Goal: Information Seeking & Learning: Learn about a topic

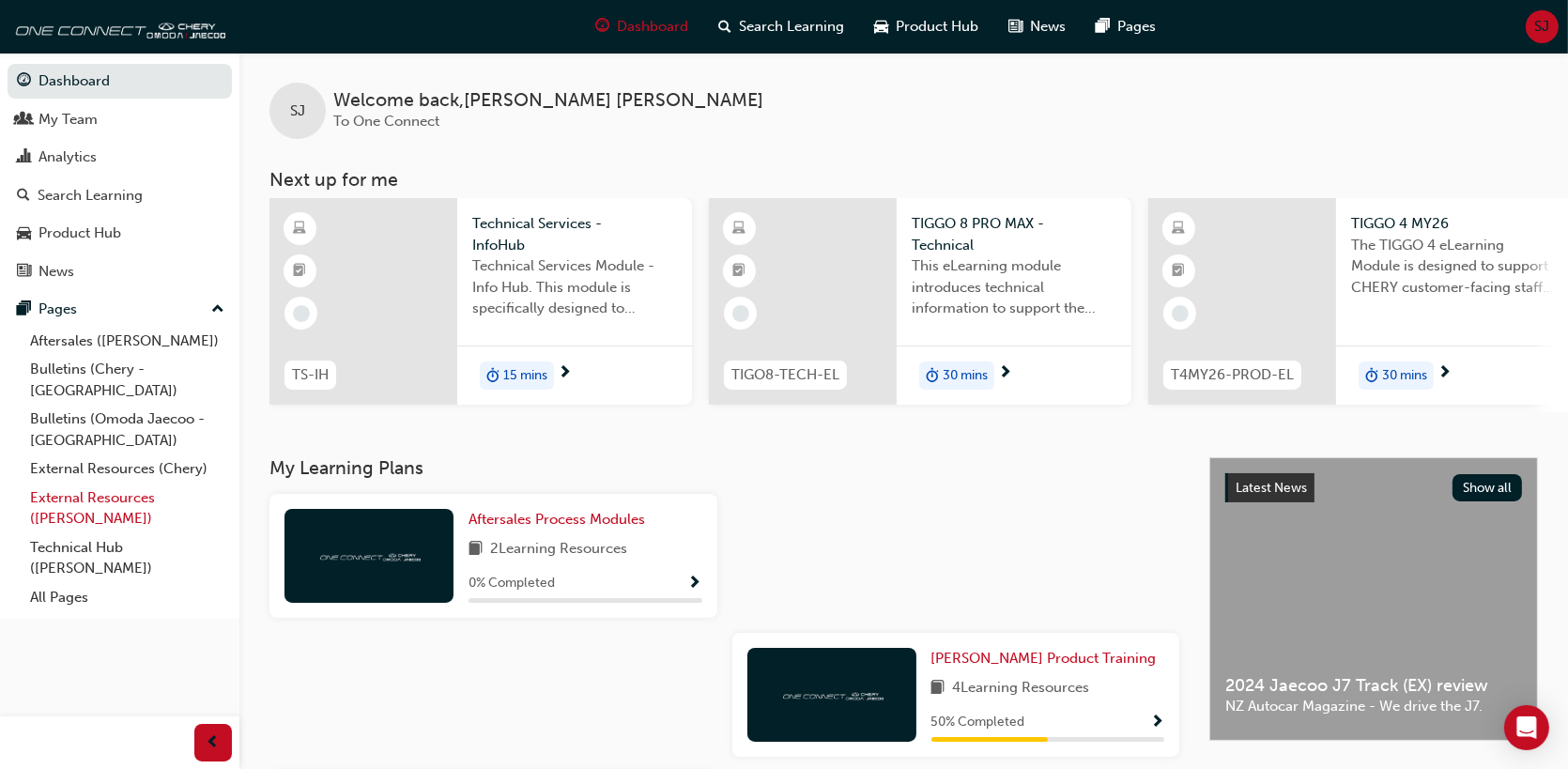
drag, startPoint x: 59, startPoint y: 488, endPoint x: 74, endPoint y: 485, distance: 15.3
click at [59, 489] on link "External Resources ([PERSON_NAME])" at bounding box center [127, 508] width 209 height 49
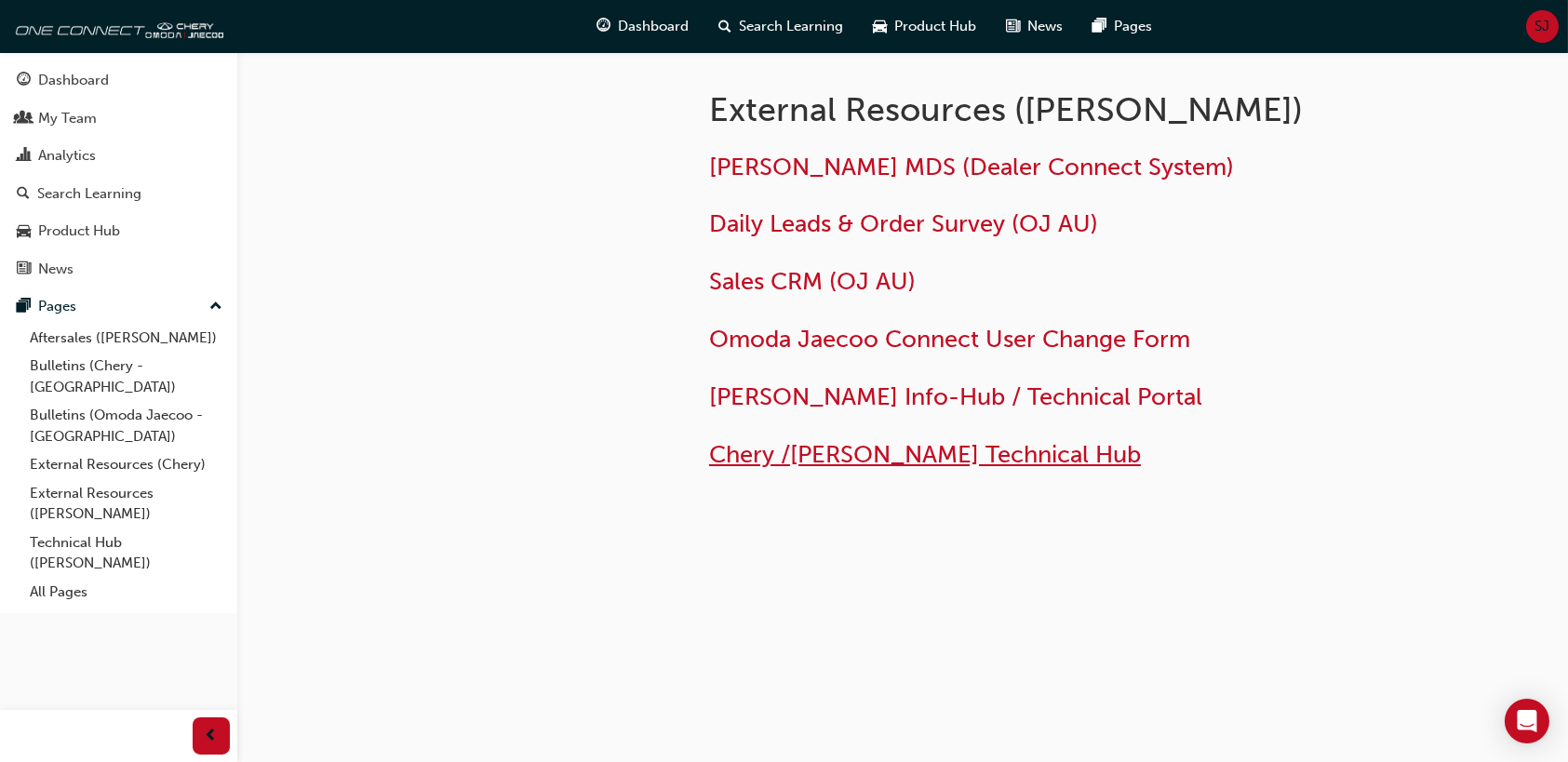
click at [955, 458] on span "Chery /[PERSON_NAME] Technical Hub" at bounding box center [924, 455] width 431 height 29
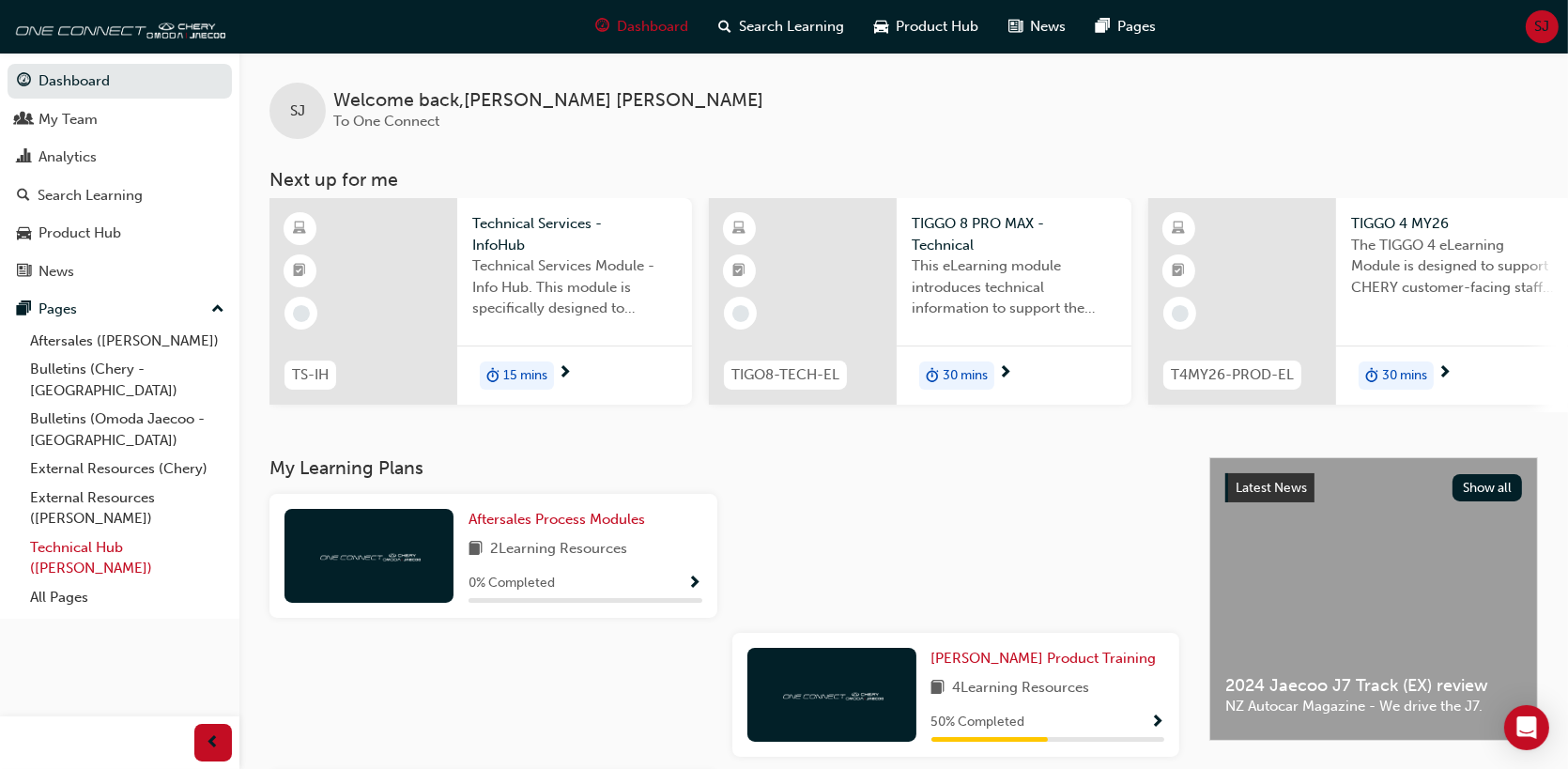
click at [93, 537] on link "Technical Hub ([PERSON_NAME])" at bounding box center [127, 558] width 209 height 49
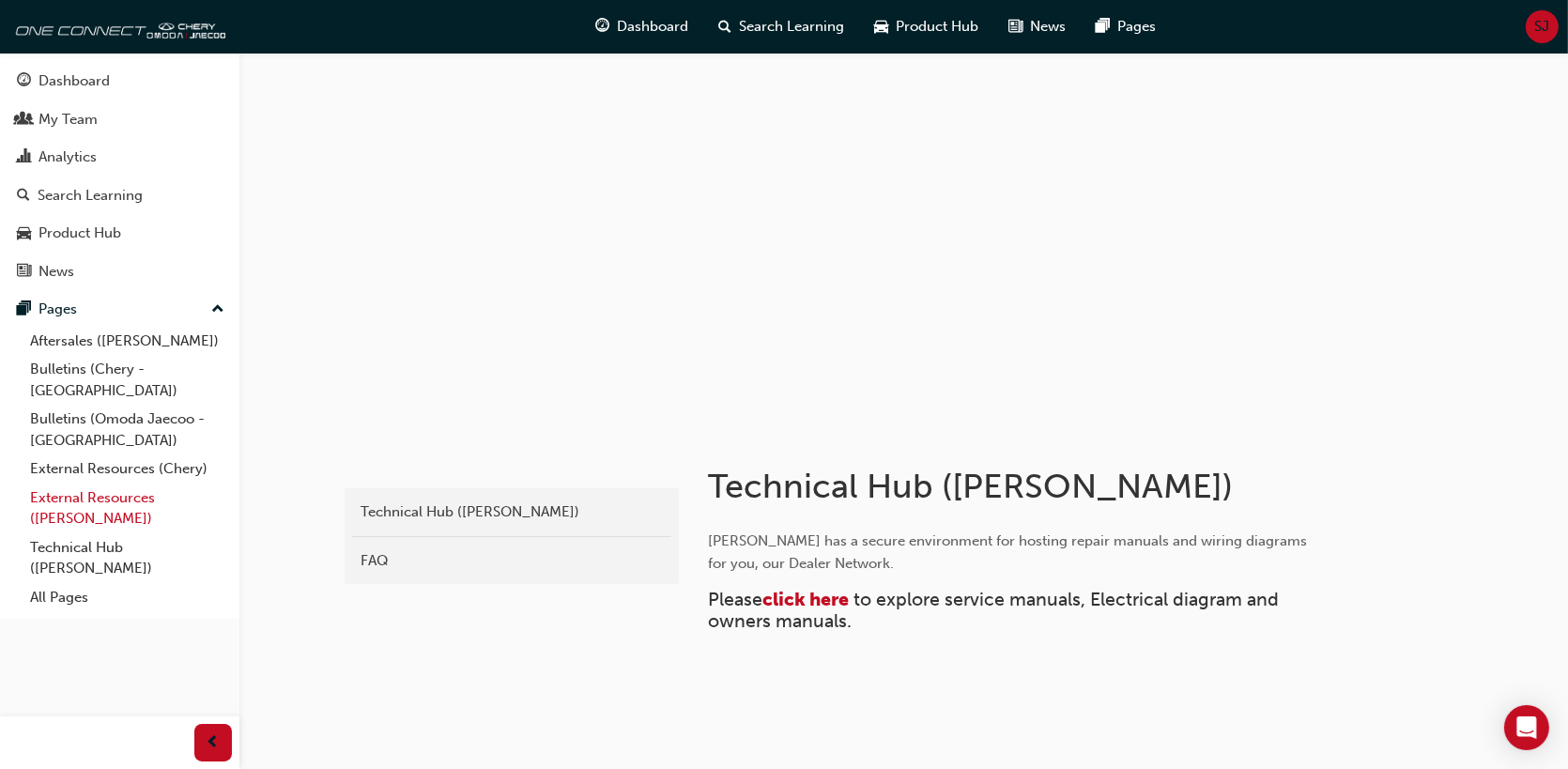
click at [127, 484] on link "External Resources ([PERSON_NAME])" at bounding box center [127, 508] width 209 height 49
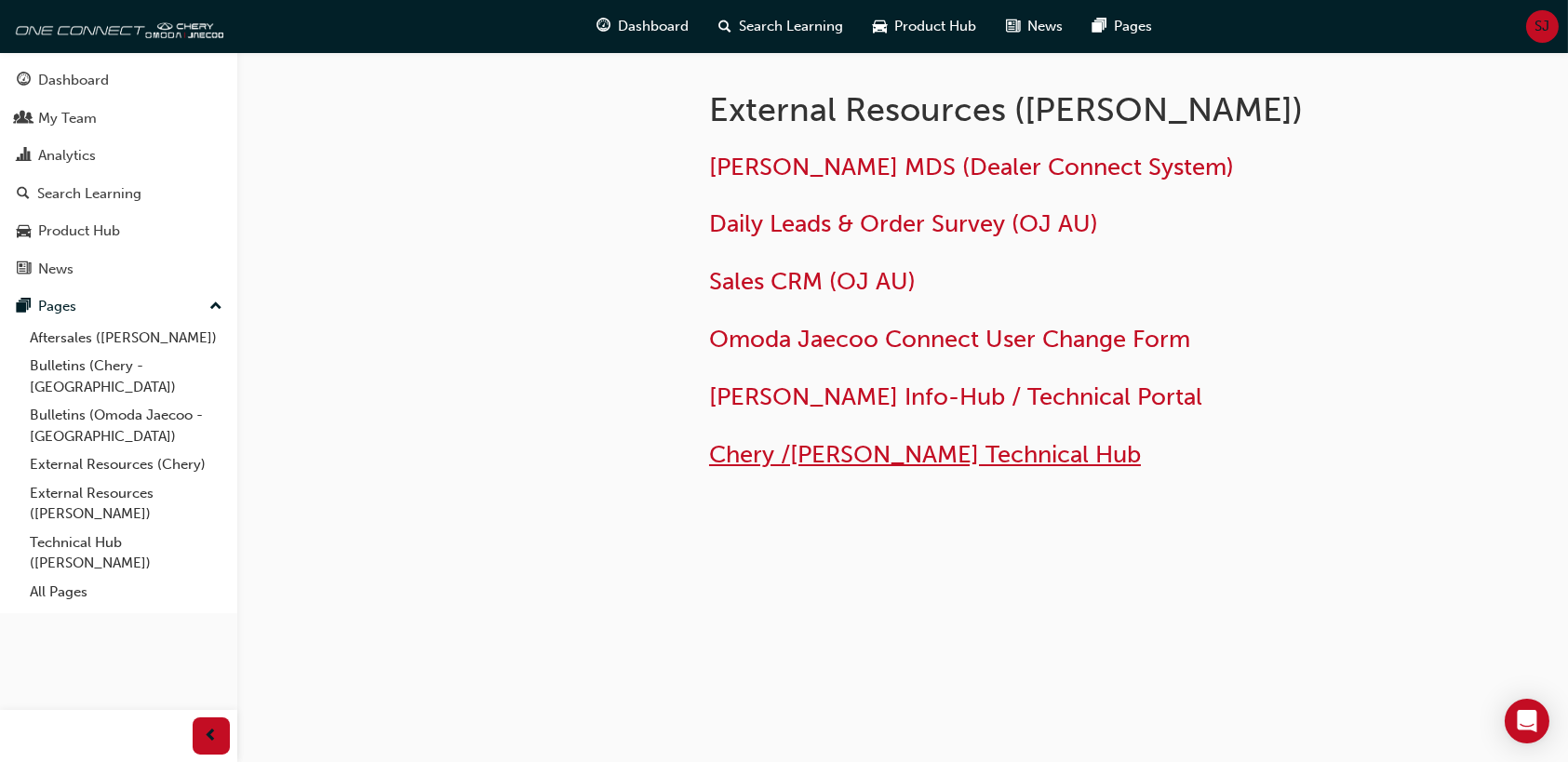
click at [829, 463] on span "Chery /[PERSON_NAME] Technical Hub" at bounding box center [924, 455] width 431 height 29
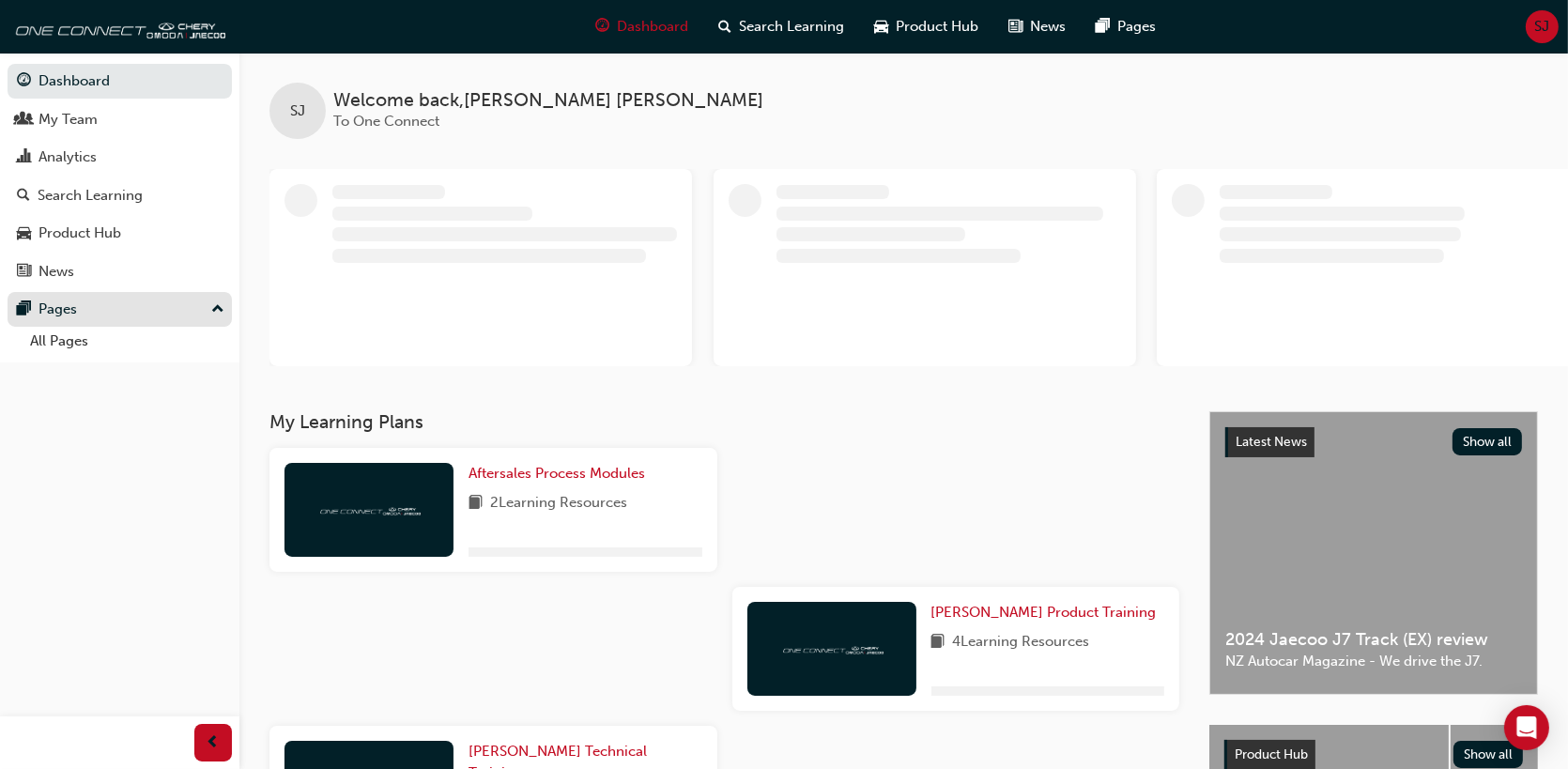
click at [124, 315] on div "Pages" at bounding box center [119, 309] width 206 height 23
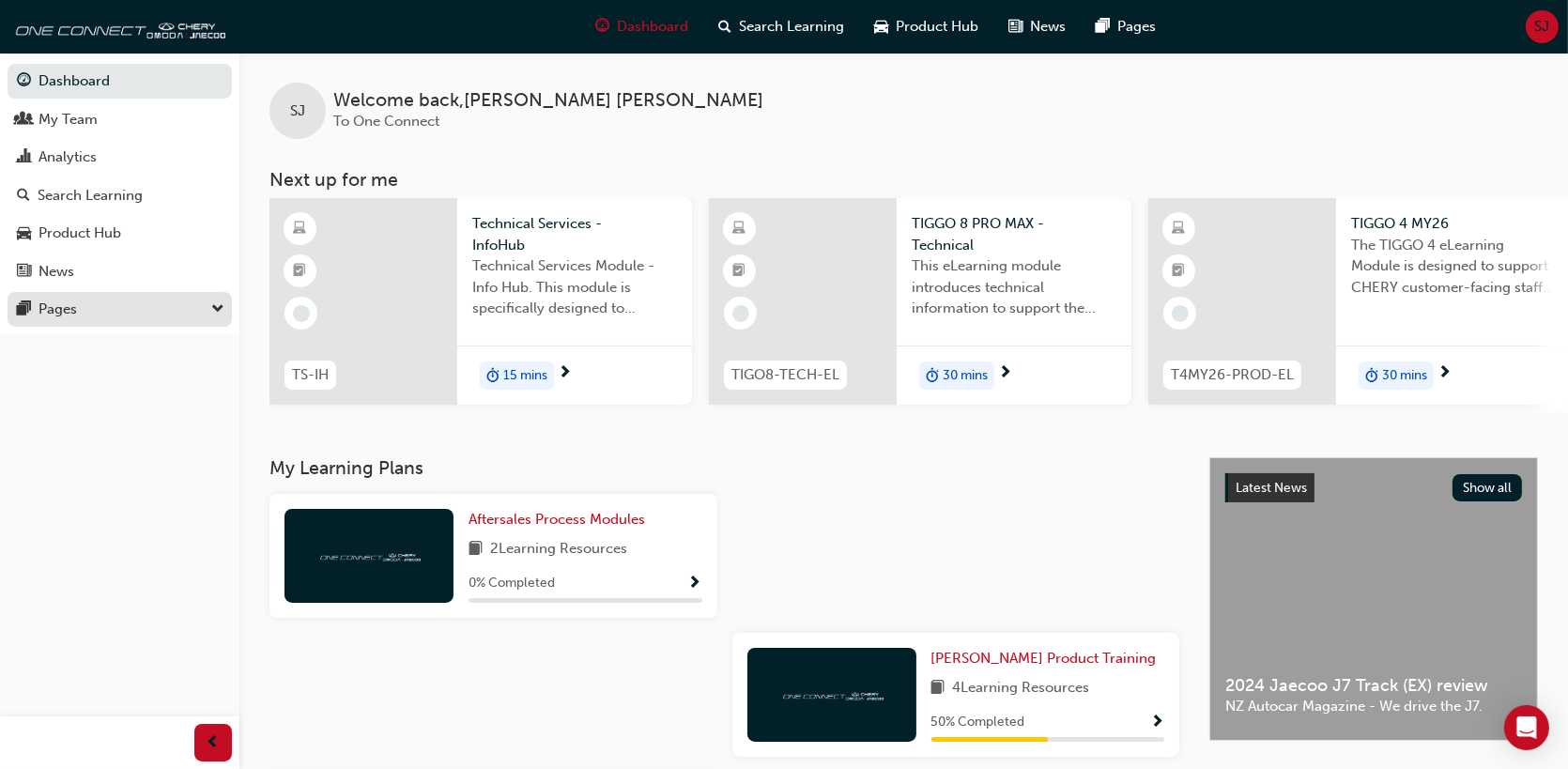
click at [124, 314] on div "Pages" at bounding box center [119, 309] width 206 height 23
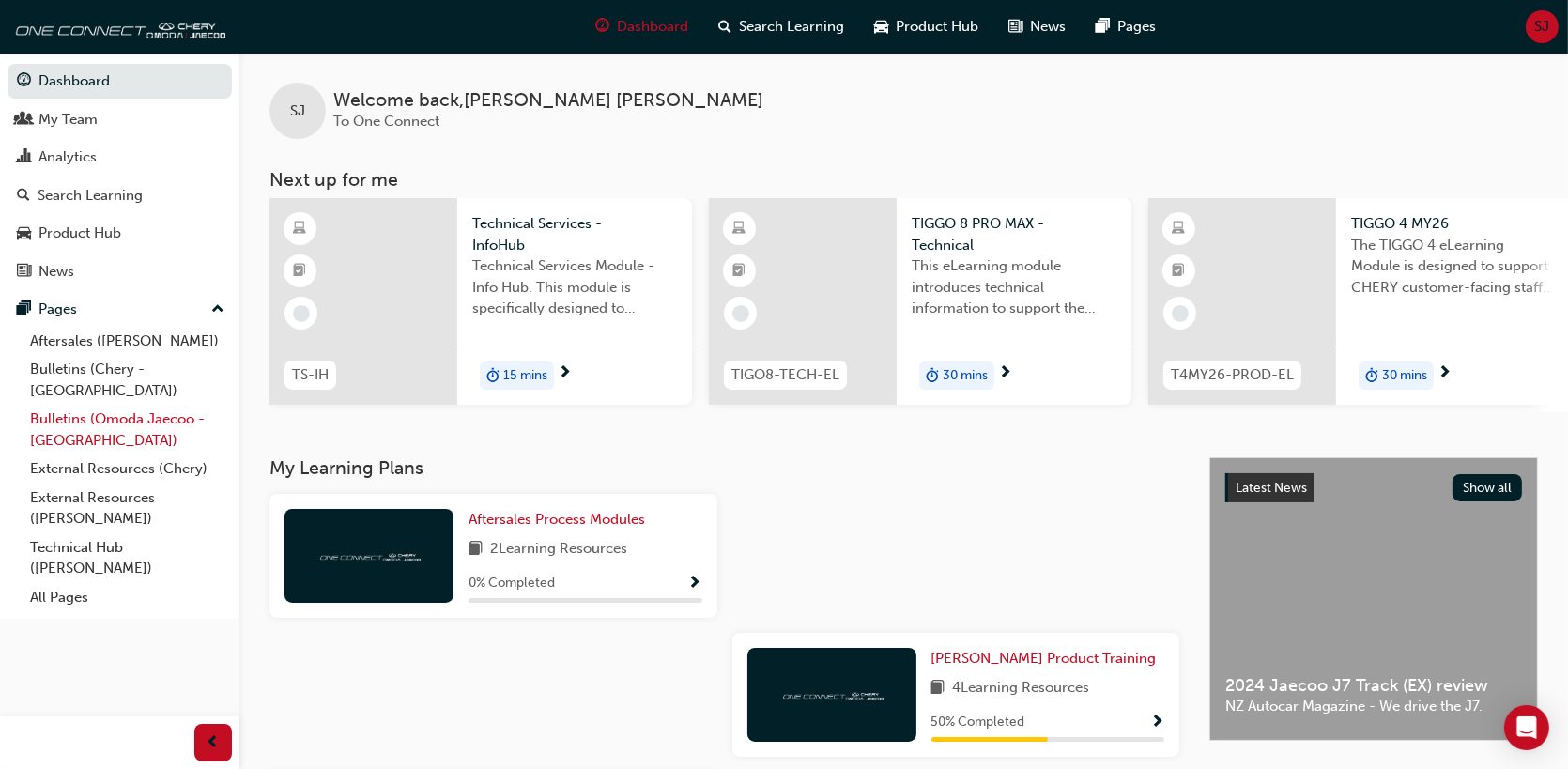
click at [108, 404] on link "Bulletins (Omoda Jaecoo - [GEOGRAPHIC_DATA])" at bounding box center [127, 429] width 209 height 49
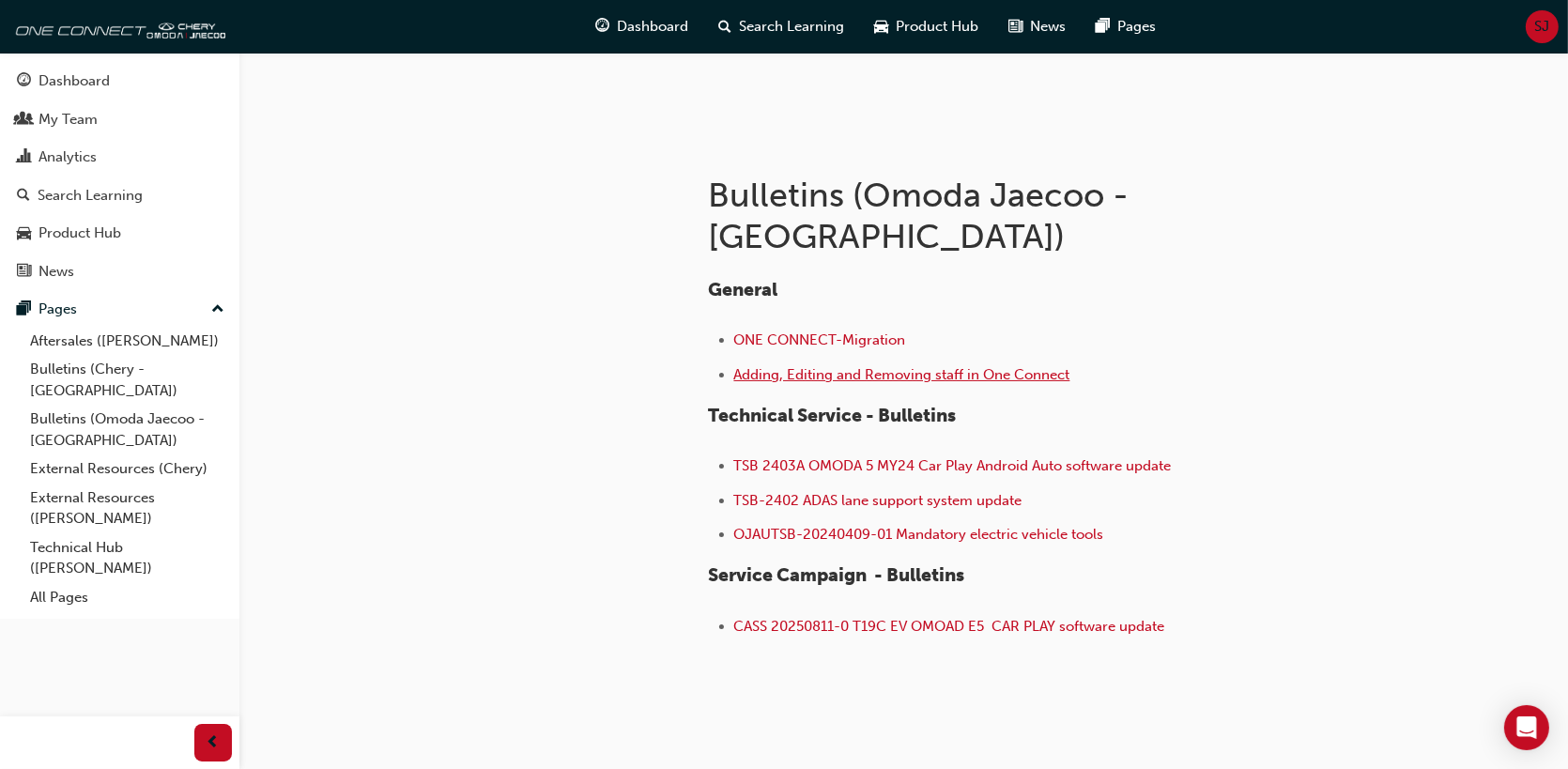
scroll to position [305, 0]
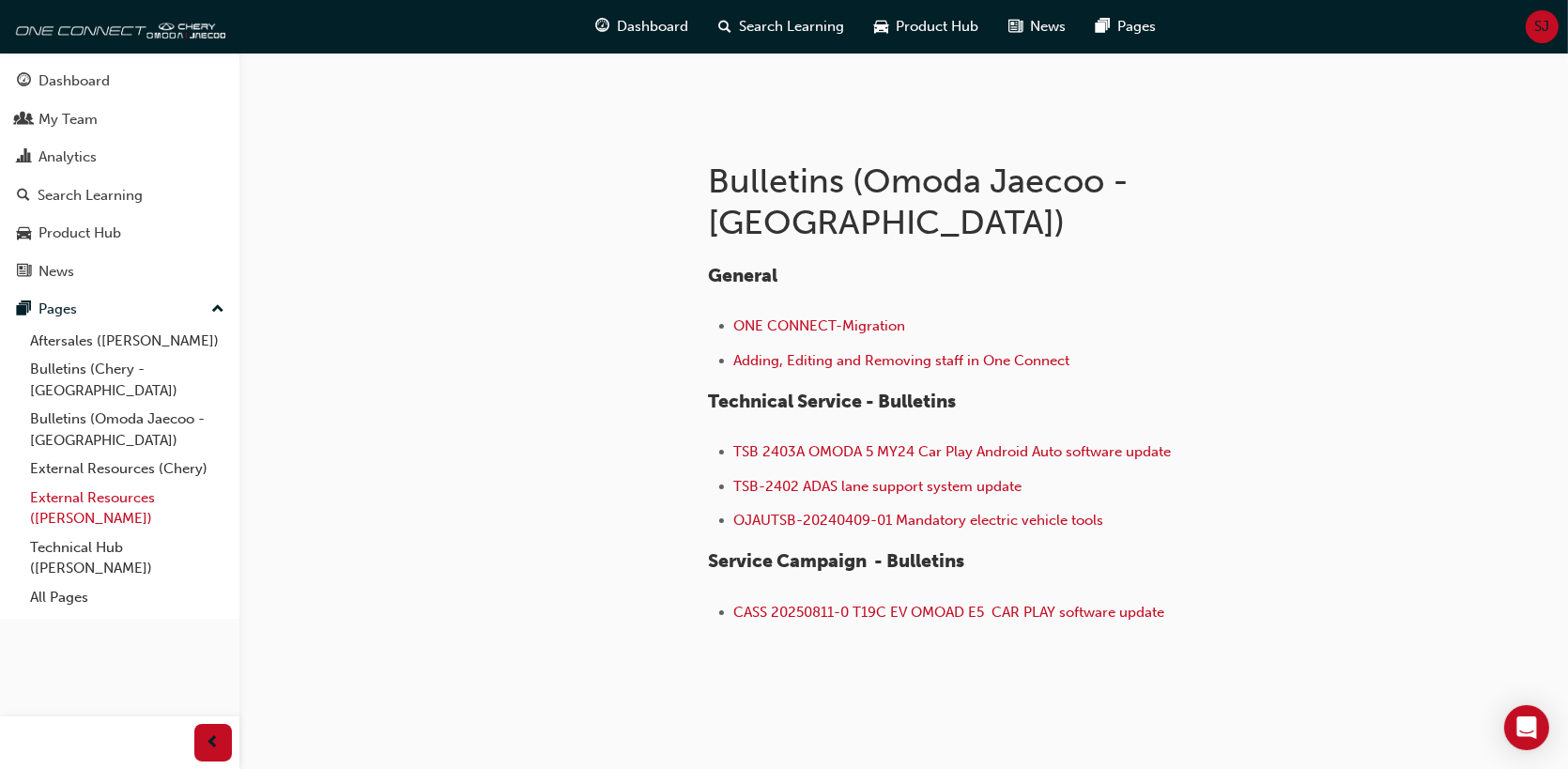
click at [80, 484] on link "External Resources ([PERSON_NAME])" at bounding box center [127, 508] width 209 height 49
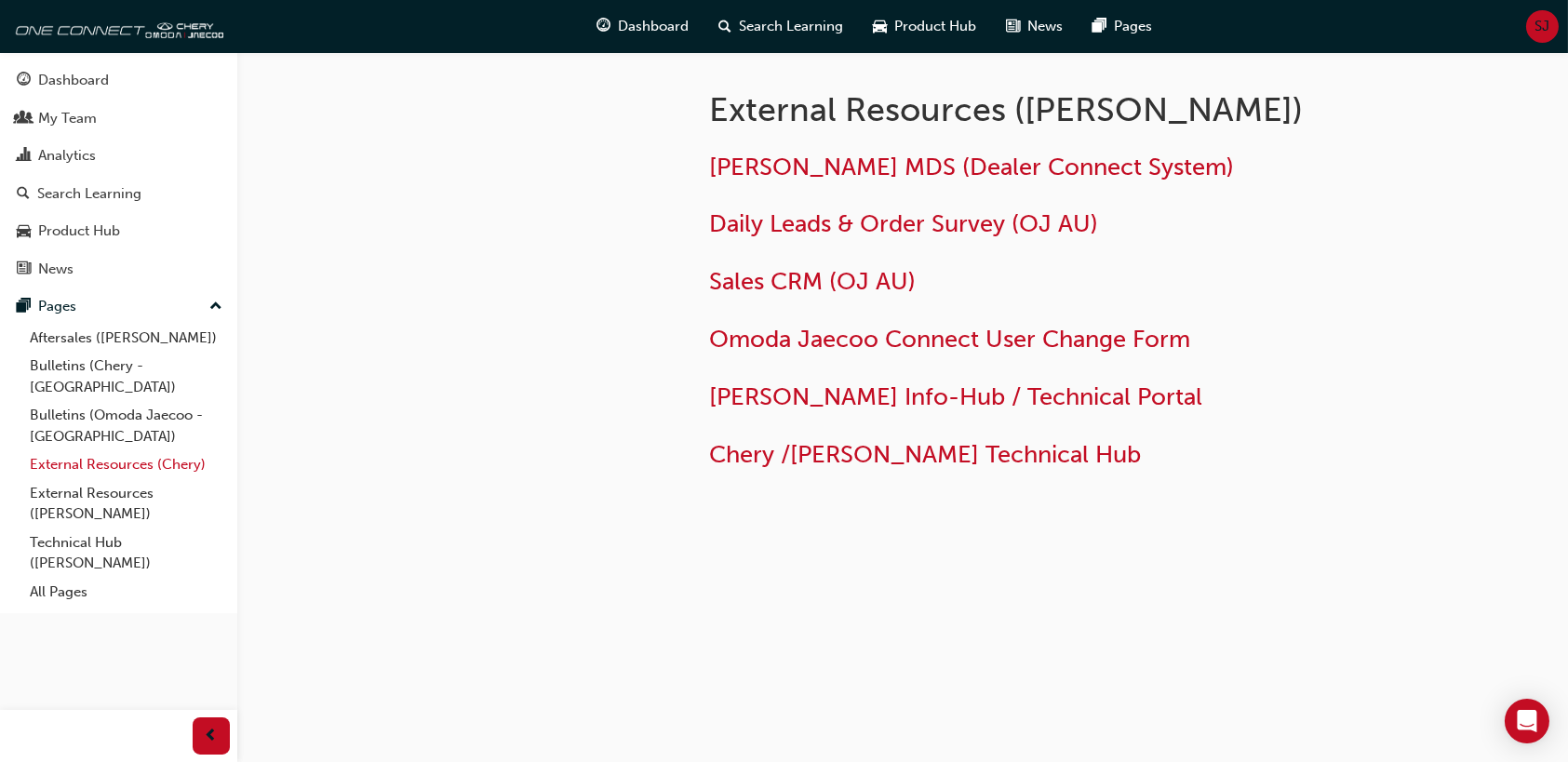
click at [110, 451] on link "External Resources (Chery)" at bounding box center [126, 465] width 208 height 29
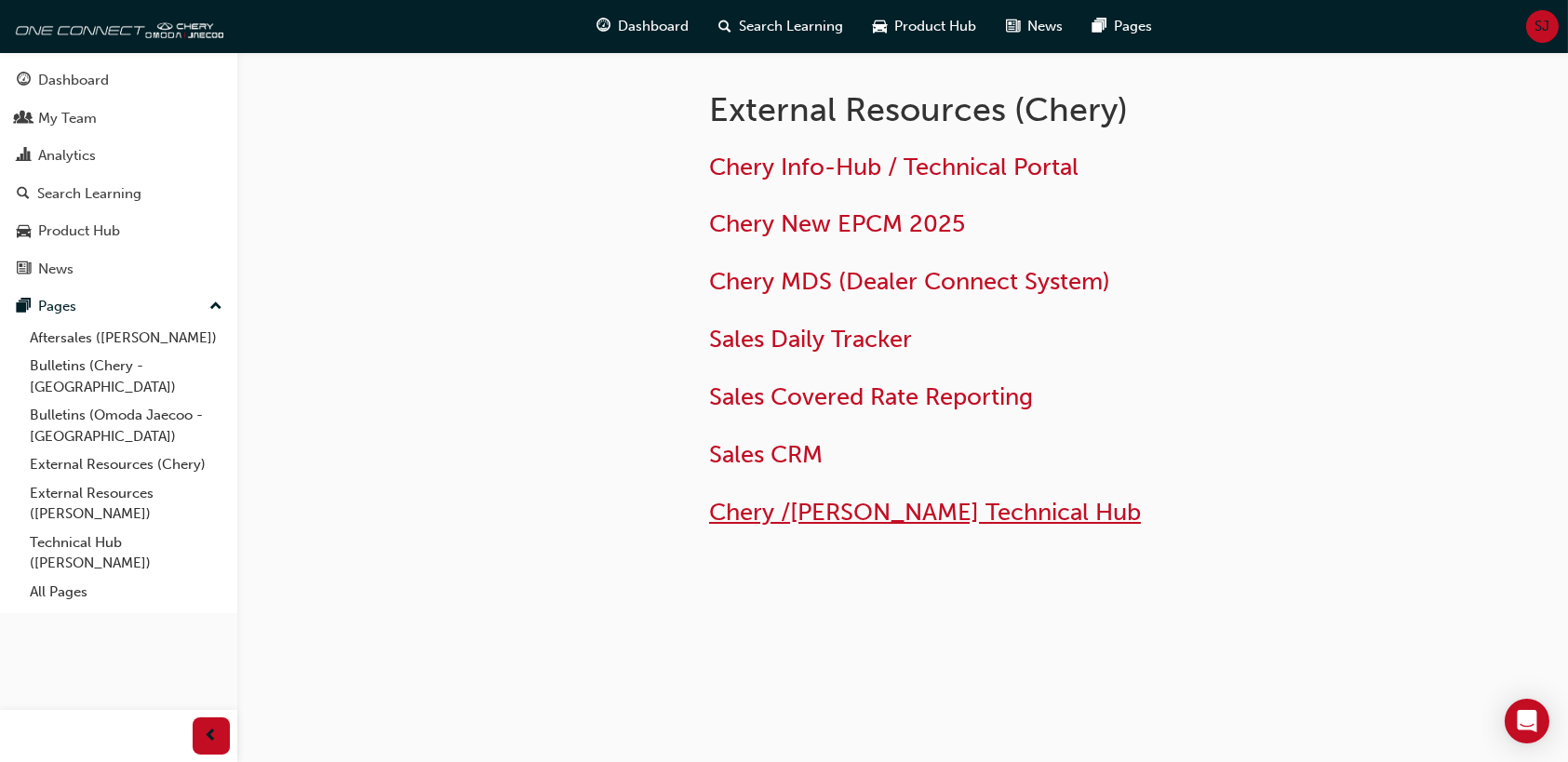
click at [894, 521] on span "Chery /[PERSON_NAME] Technical Hub" at bounding box center [924, 512] width 431 height 29
